Goal: Transaction & Acquisition: Obtain resource

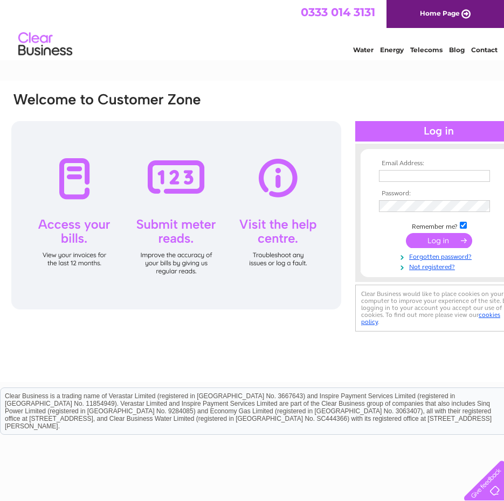
type input "office@dlmarine.co.uk"
click at [464, 245] on input "submit" at bounding box center [439, 240] width 66 height 15
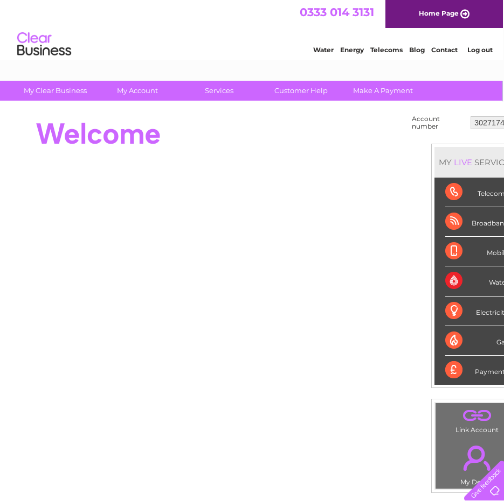
scroll to position [0, 30]
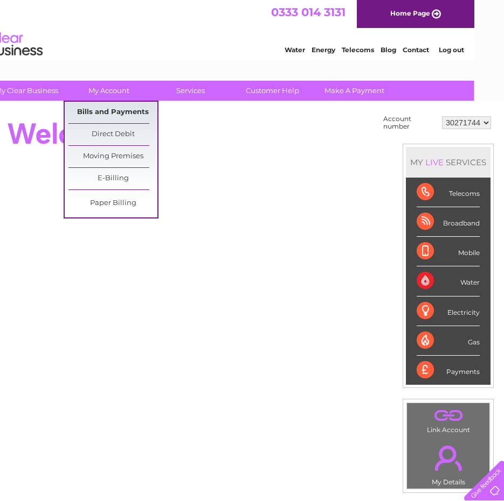
click at [108, 110] on link "Bills and Payments" at bounding box center [112, 113] width 89 height 22
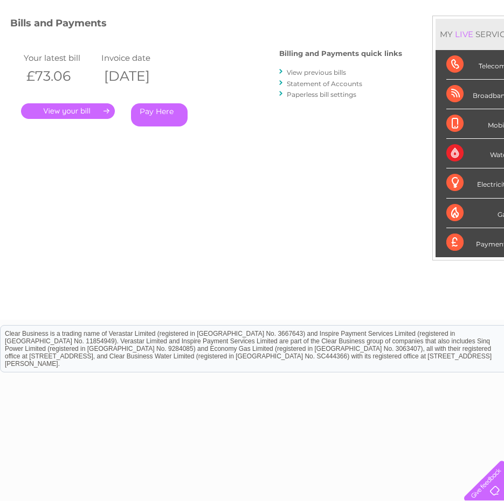
scroll to position [149, 0]
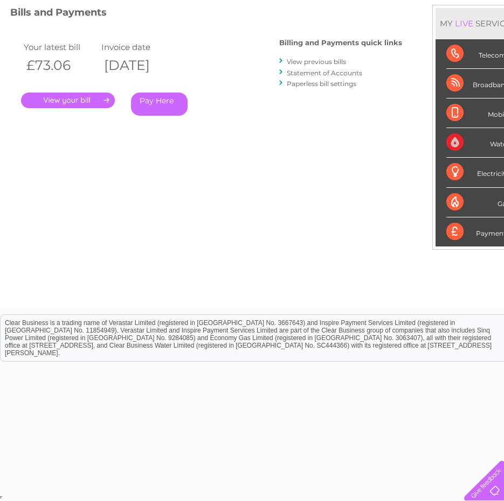
click at [323, 59] on link "View previous bills" at bounding box center [316, 62] width 59 height 8
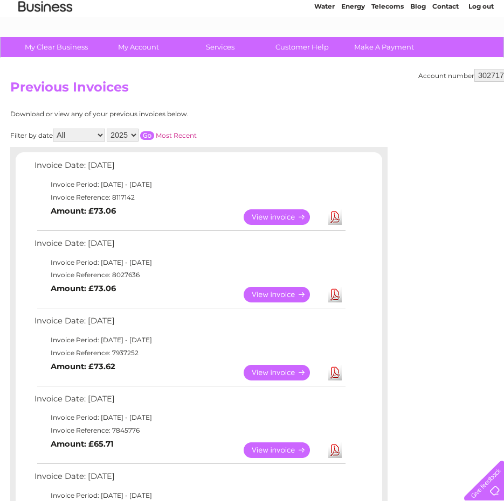
scroll to position [108, 0]
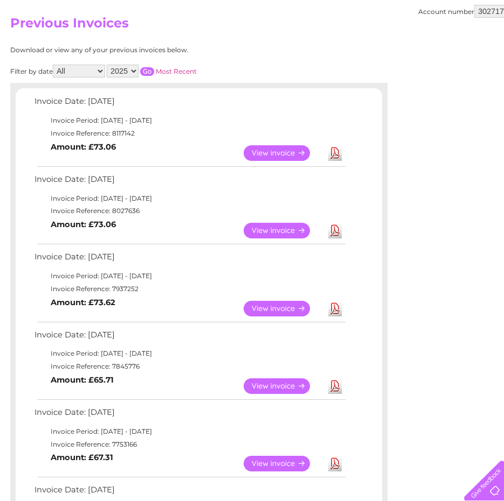
click at [333, 311] on link "Download" at bounding box center [334, 309] width 13 height 16
click at [443, 413] on div "Account number 30271744 Previous Invoices Download or view any of your previous…" at bounding box center [266, 419] width 533 height 850
click at [335, 233] on link "Download" at bounding box center [334, 231] width 13 height 16
click at [493, 224] on div "Account number 30271744 Previous Invoices Download or view any of your previous…" at bounding box center [266, 419] width 533 height 850
click at [335, 156] on link "Download" at bounding box center [334, 153] width 13 height 16
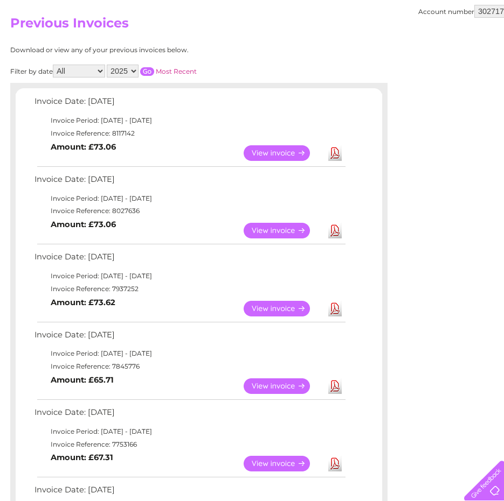
click at [193, 26] on h2 "Previous Invoices" at bounding box center [266, 26] width 513 height 20
